Goal: Task Accomplishment & Management: Use online tool/utility

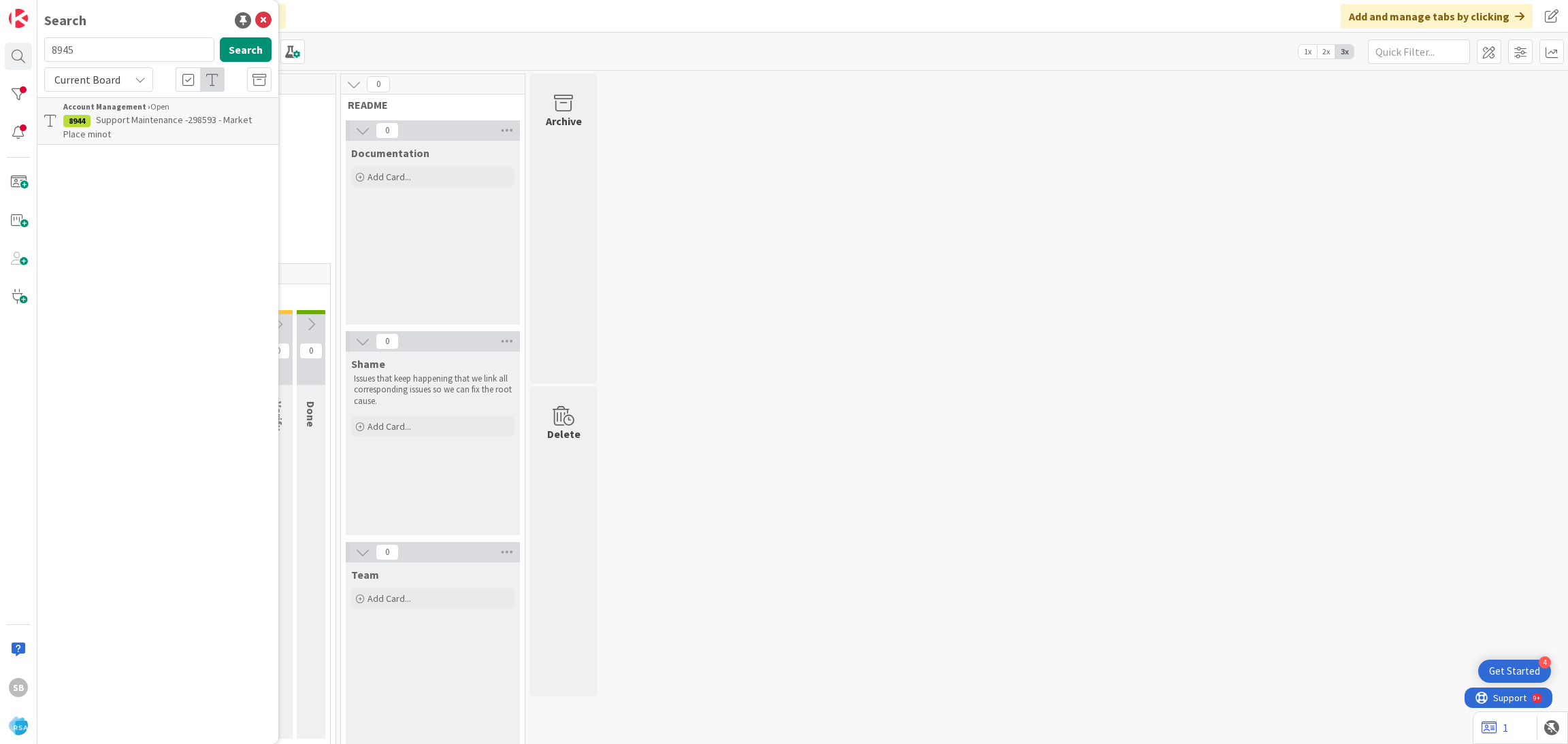
type input "8945"
click at [202, 132] on p "Support Defect-298611- [PERSON_NAME] & Sons Supermarket - [GEOGRAPHIC_DATA]" at bounding box center [167, 127] width 208 height 28
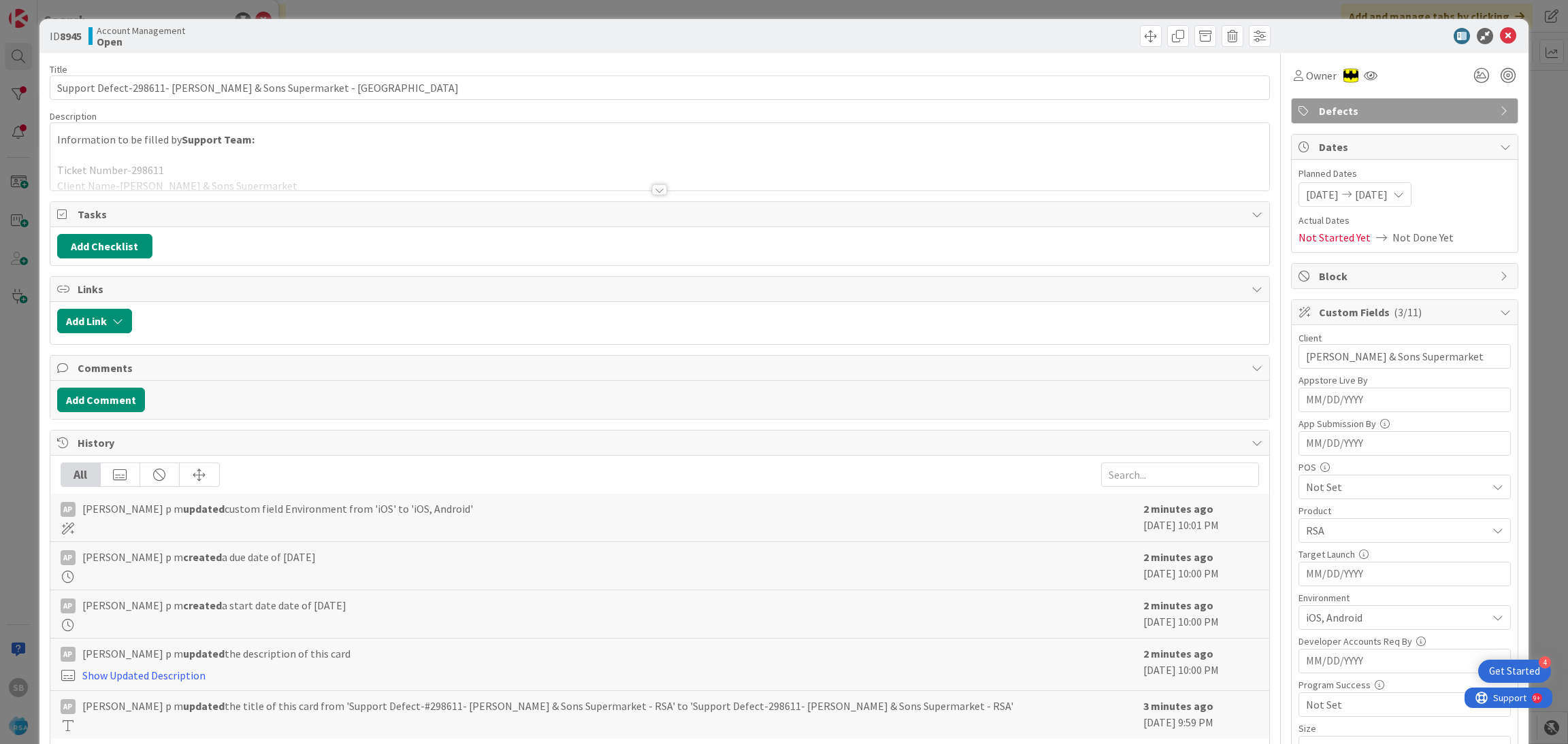
click at [726, 173] on div at bounding box center [660, 172] width 1220 height 35
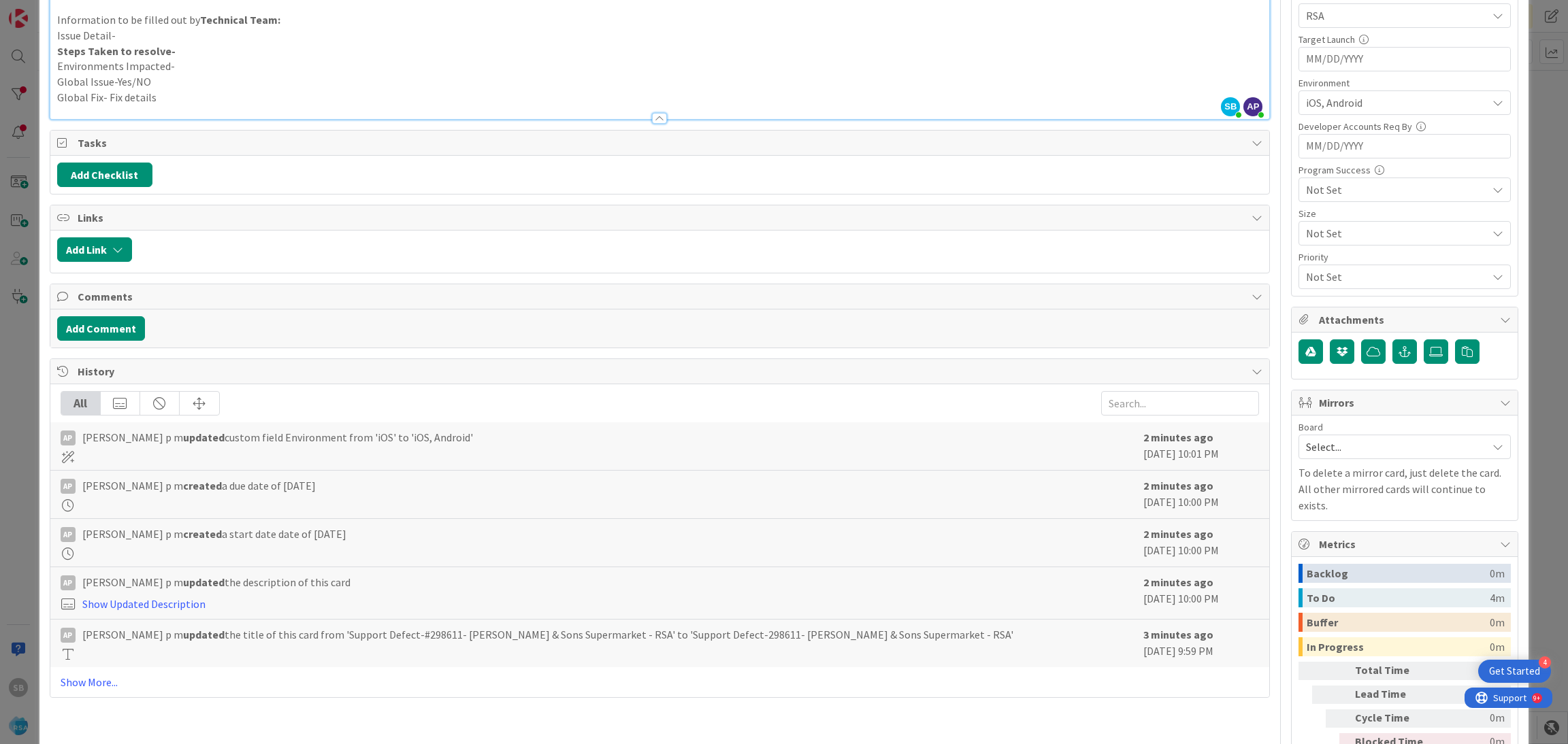
scroll to position [557, 0]
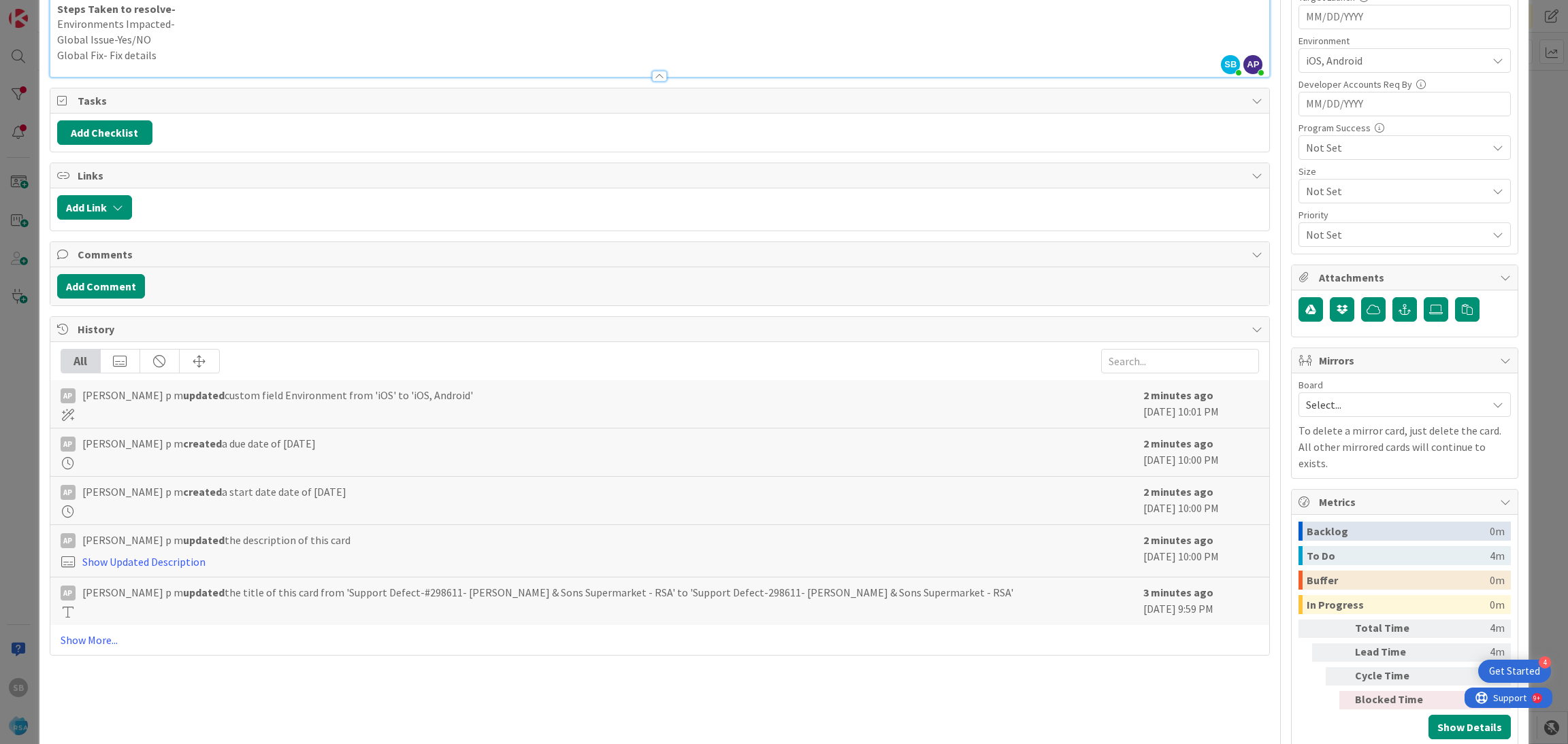
click at [1346, 405] on span "Select..." at bounding box center [1393, 404] width 174 height 19
click at [1331, 496] on span "Software Development" at bounding box center [1413, 493] width 179 height 20
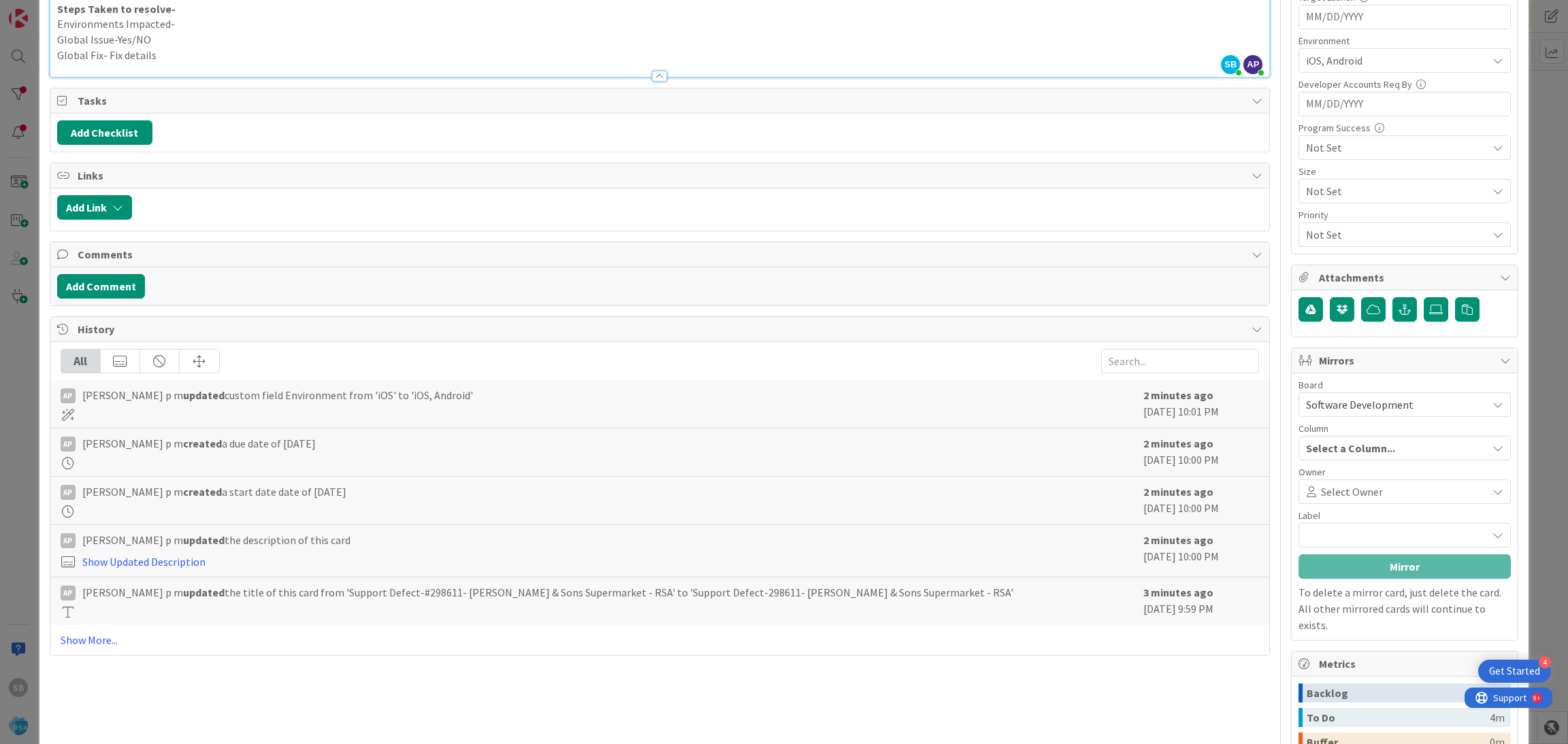
click at [1331, 496] on span "Select Owner" at bounding box center [1352, 492] width 62 height 16
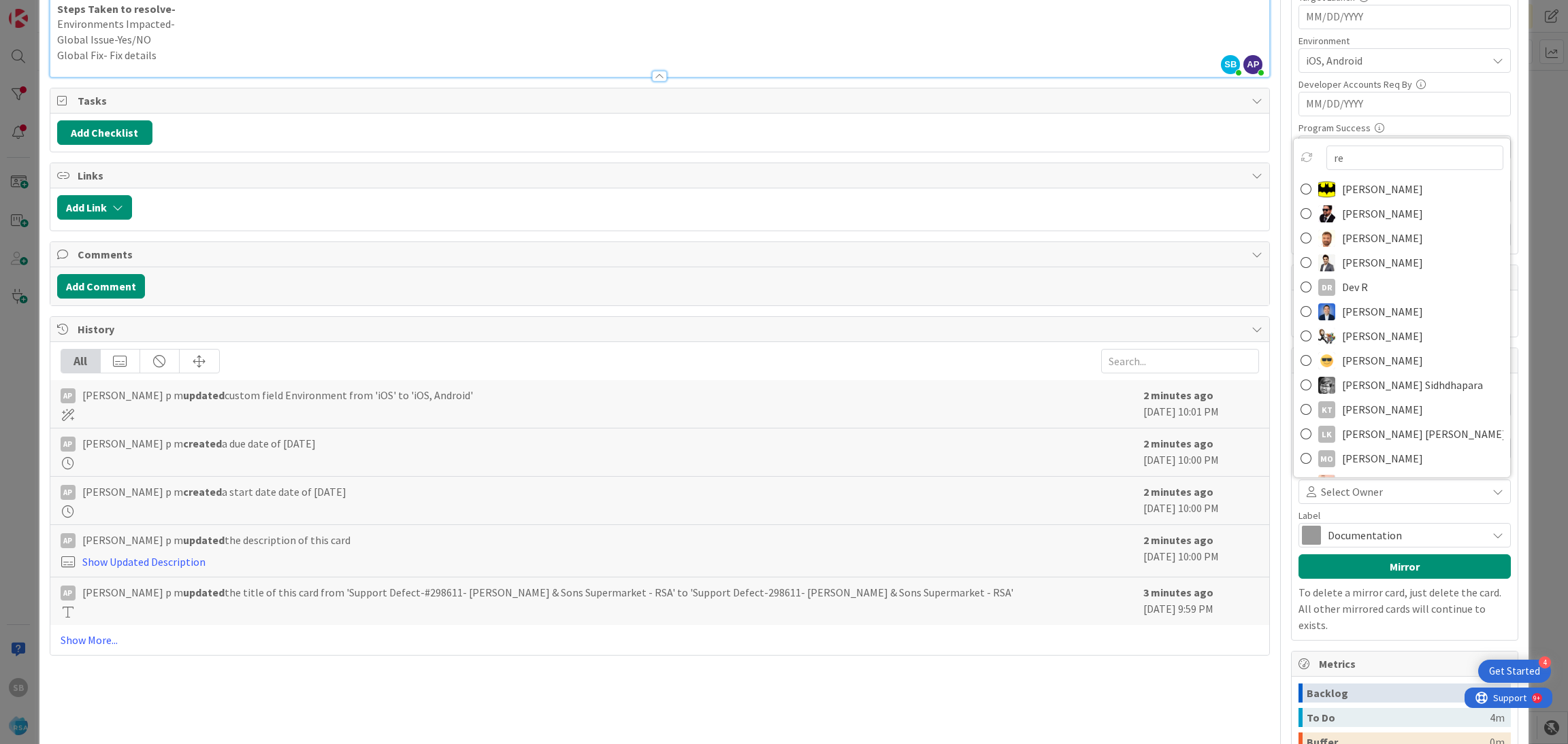
type input "res"
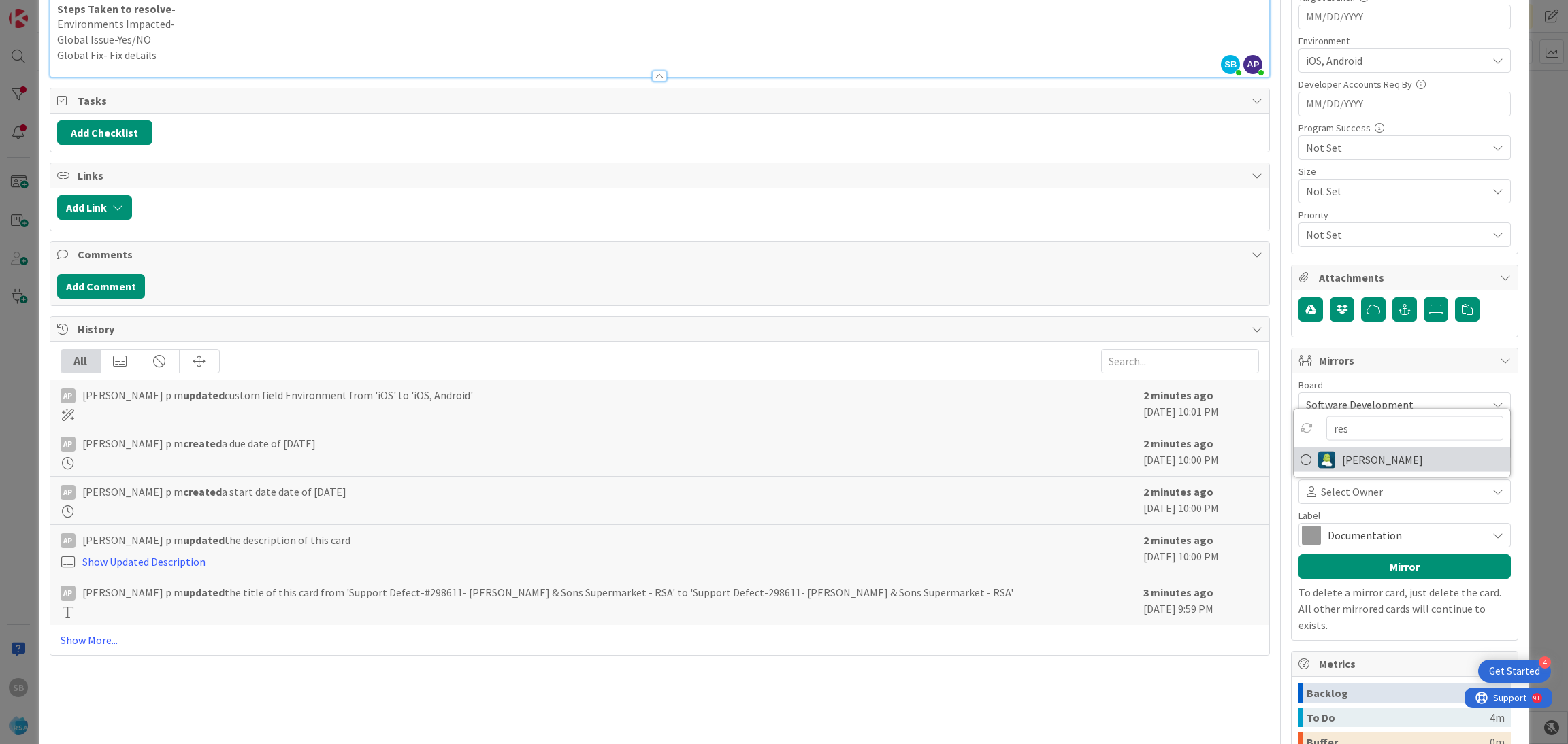
click at [1342, 458] on span "[PERSON_NAME]" at bounding box center [1382, 459] width 81 height 20
click at [1329, 532] on span "Documentation" at bounding box center [1405, 534] width 153 height 19
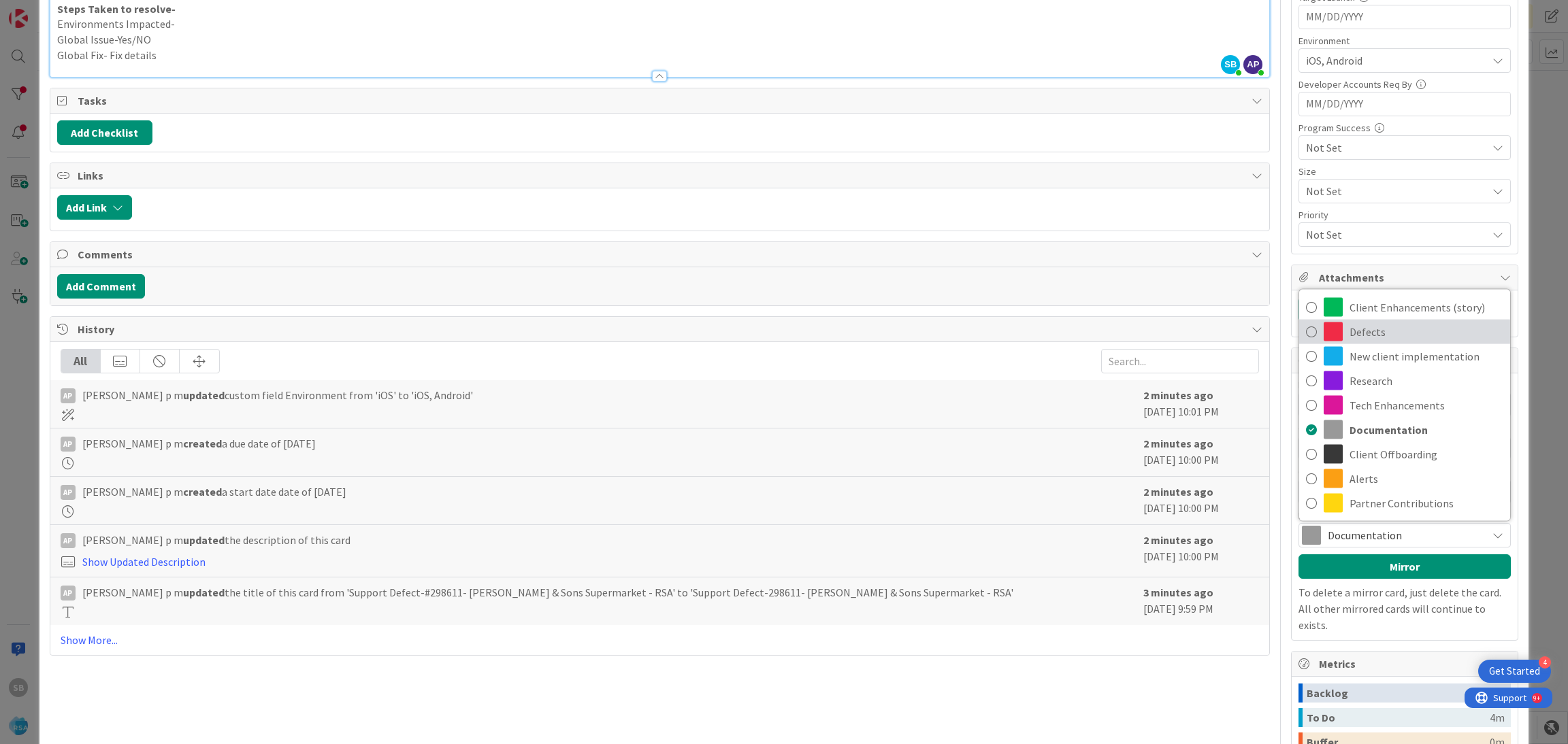
click at [1349, 335] on span "Defects" at bounding box center [1426, 331] width 154 height 20
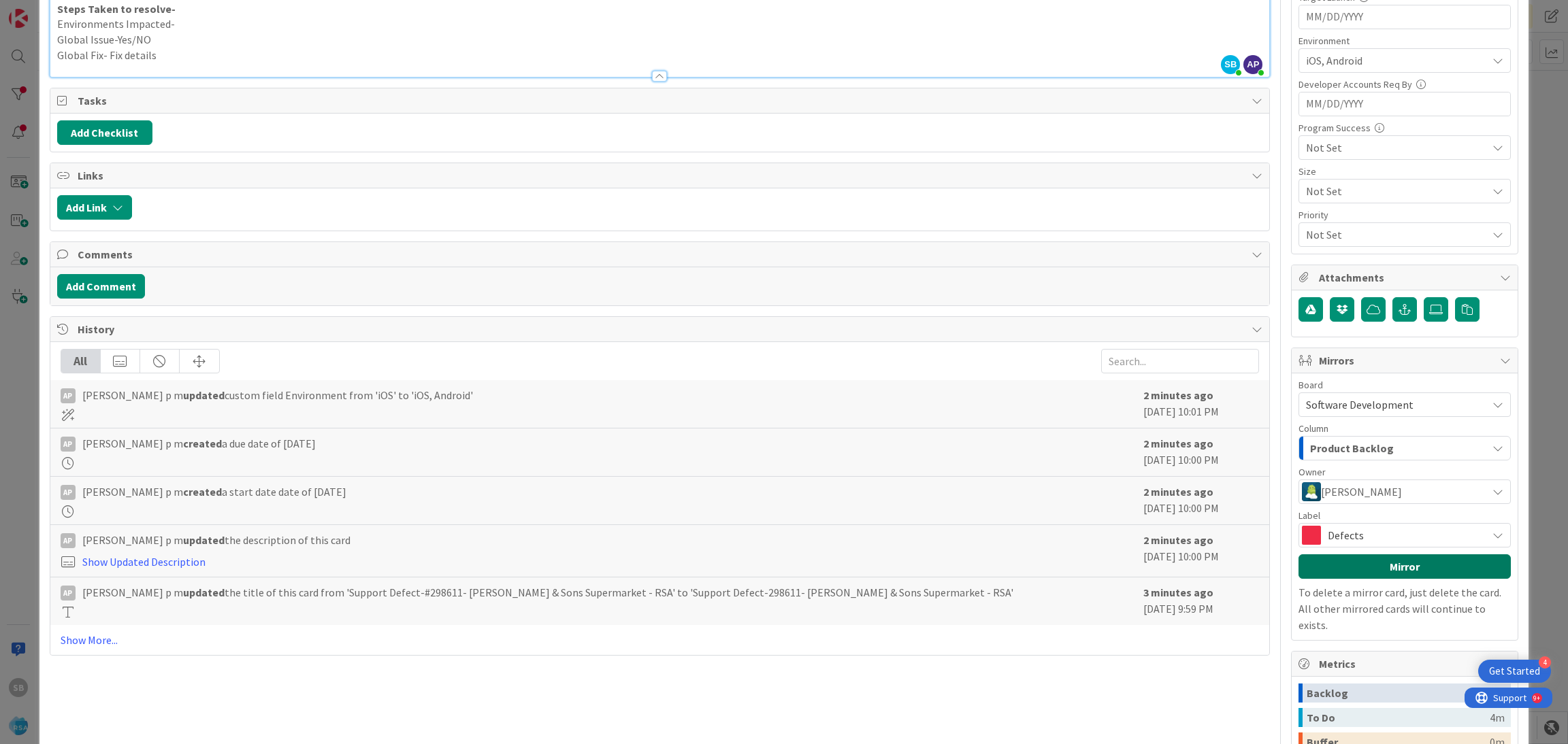
click at [1354, 564] on button "Mirror" at bounding box center [1405, 566] width 212 height 25
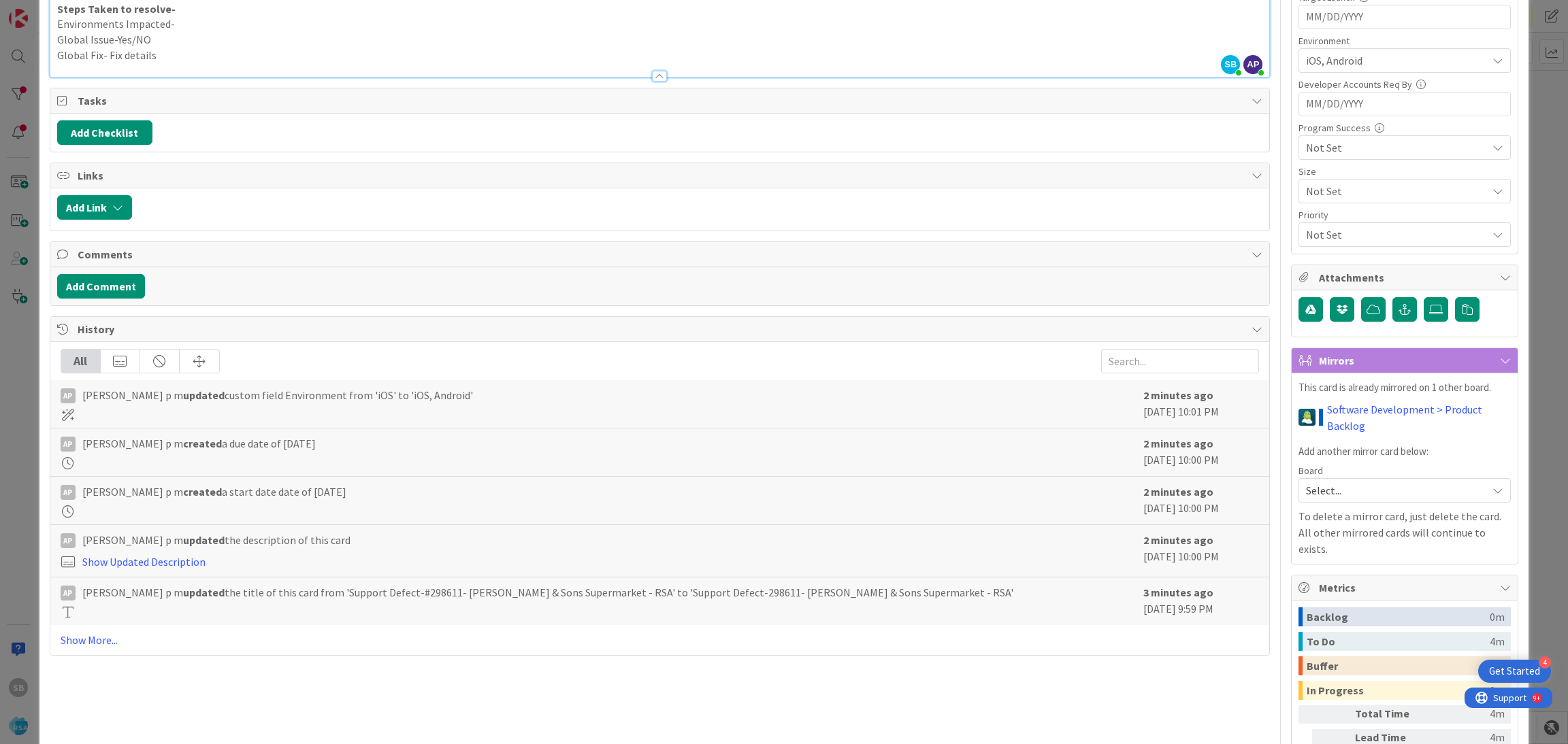
scroll to position [0, 0]
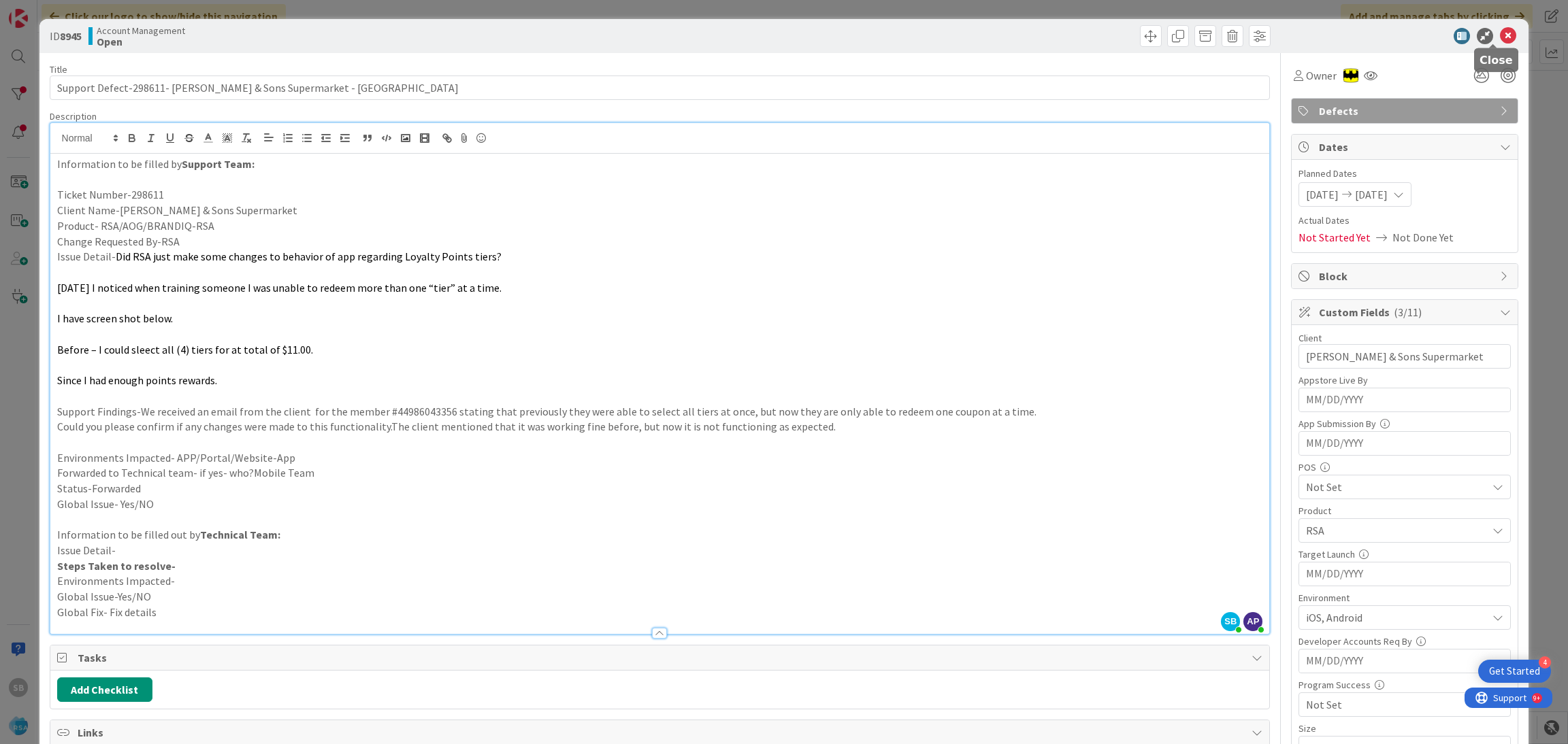
click at [1500, 33] on icon at bounding box center [1508, 36] width 16 height 16
